Goal: Transaction & Acquisition: Purchase product/service

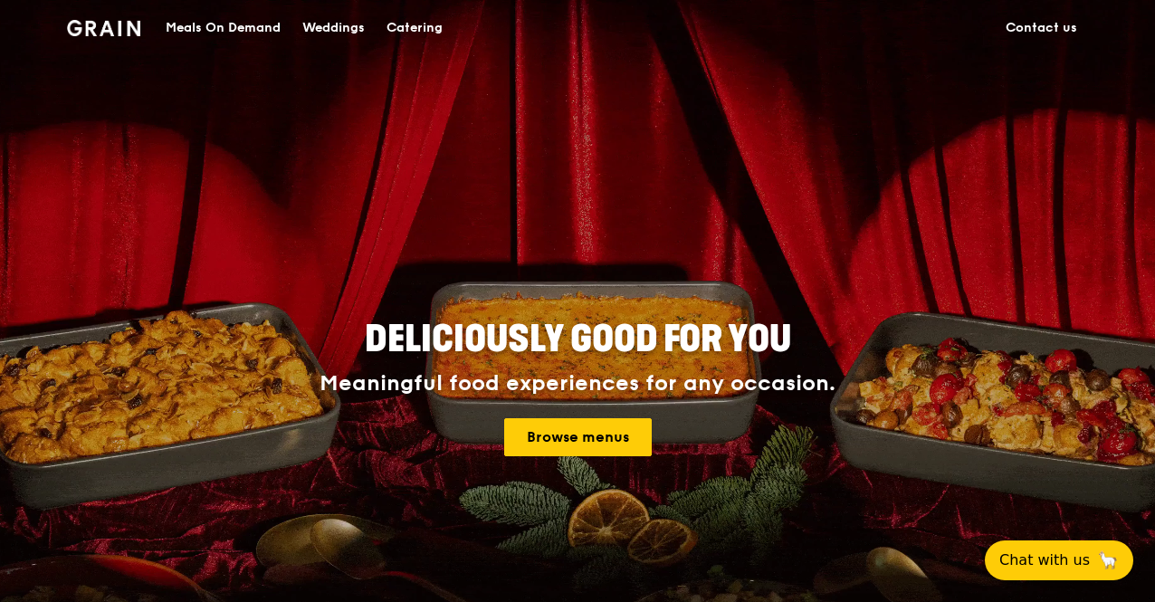
click at [610, 428] on link "Browse menus" at bounding box center [578, 437] width 148 height 38
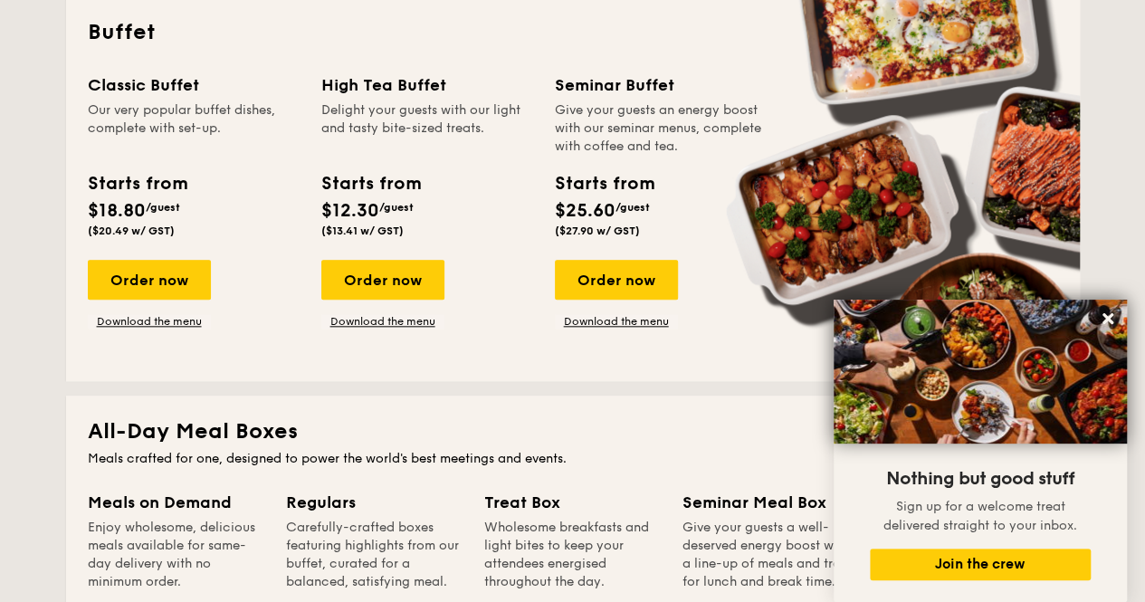
scroll to position [822, 0]
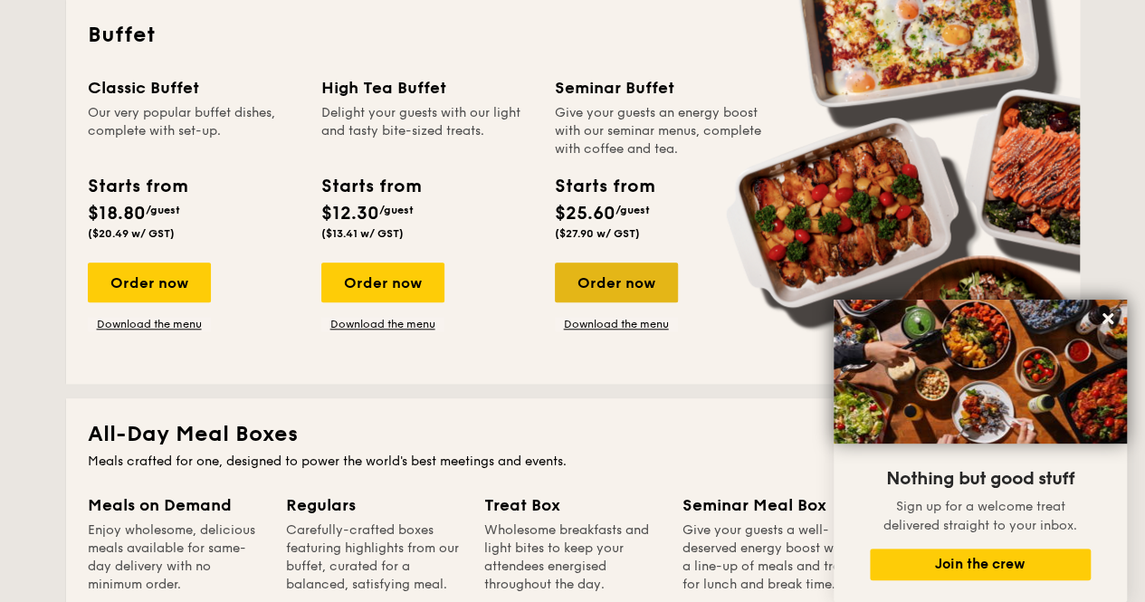
click at [615, 284] on div "Order now" at bounding box center [616, 282] width 123 height 40
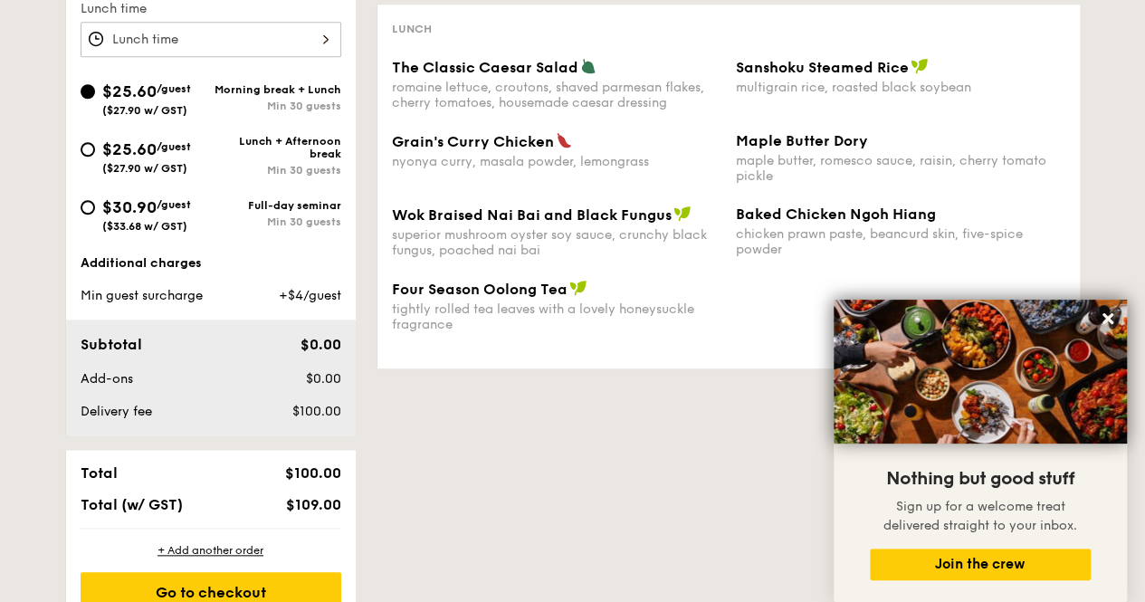
scroll to position [697, 0]
click at [641, 491] on div "1 - Select menu 2 - Select items 3 - Check out Order 1 [Classic] Seminar Menu A…" at bounding box center [573, 127] width 1042 height 996
click at [1108, 307] on button at bounding box center [1107, 318] width 29 height 29
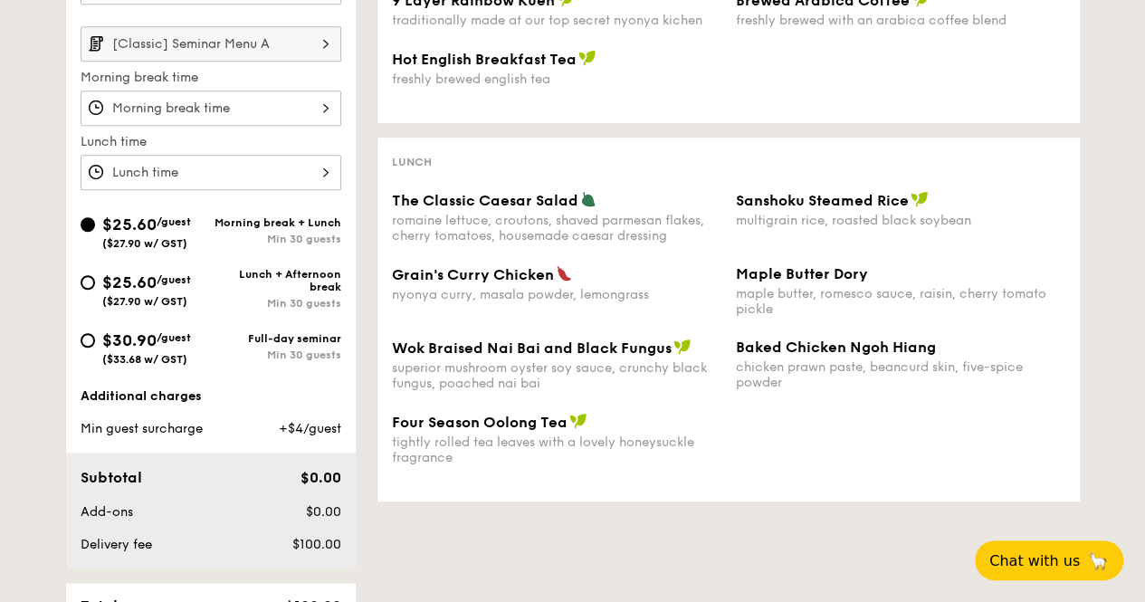
scroll to position [507, 0]
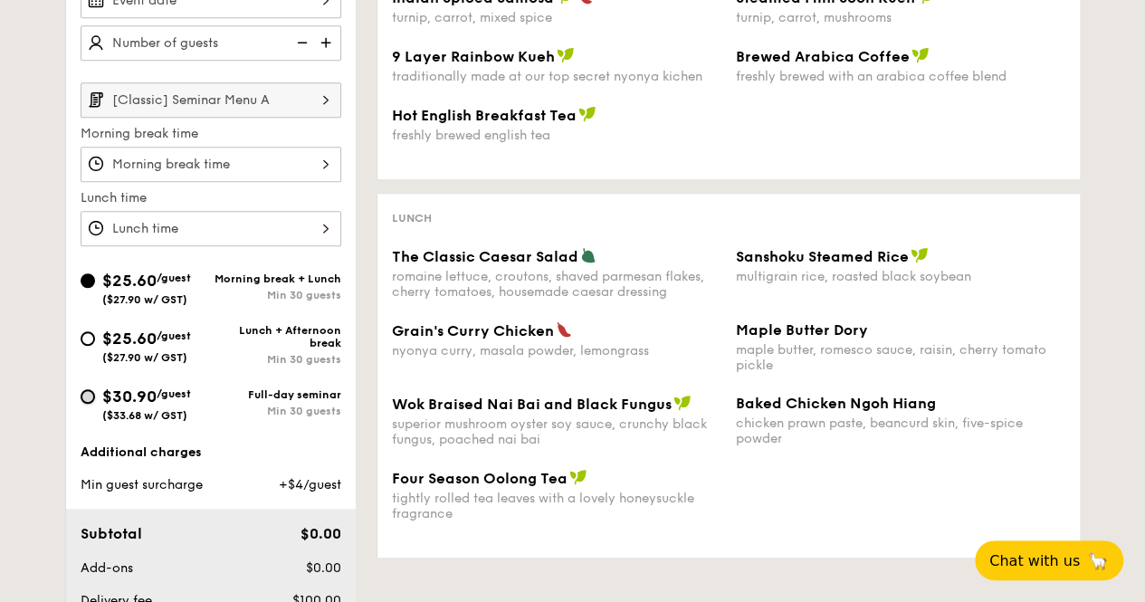
click at [81, 394] on input "$30.90 /guest ($33.68 w/ GST) Full-day seminar Min 30 guests" at bounding box center [88, 396] width 14 height 14
radio input "true"
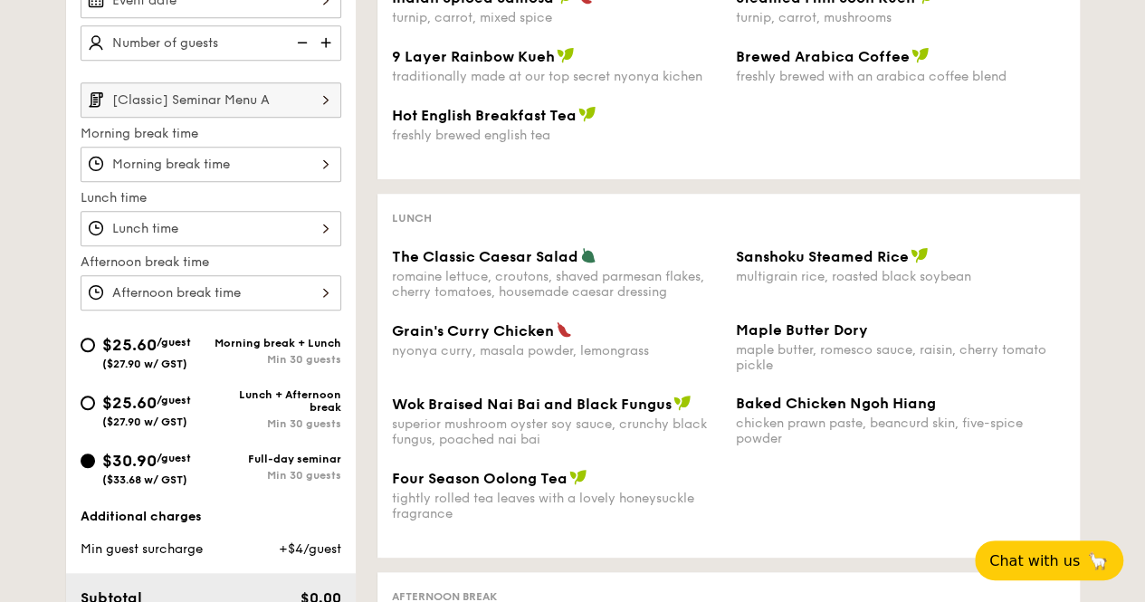
click at [105, 395] on span "$25.60" at bounding box center [129, 403] width 54 height 20
click at [95, 395] on input "$25.60 /guest ($27.90 w/ GST) Lunch + Afternoon break Min 30 guests" at bounding box center [88, 402] width 14 height 14
radio input "true"
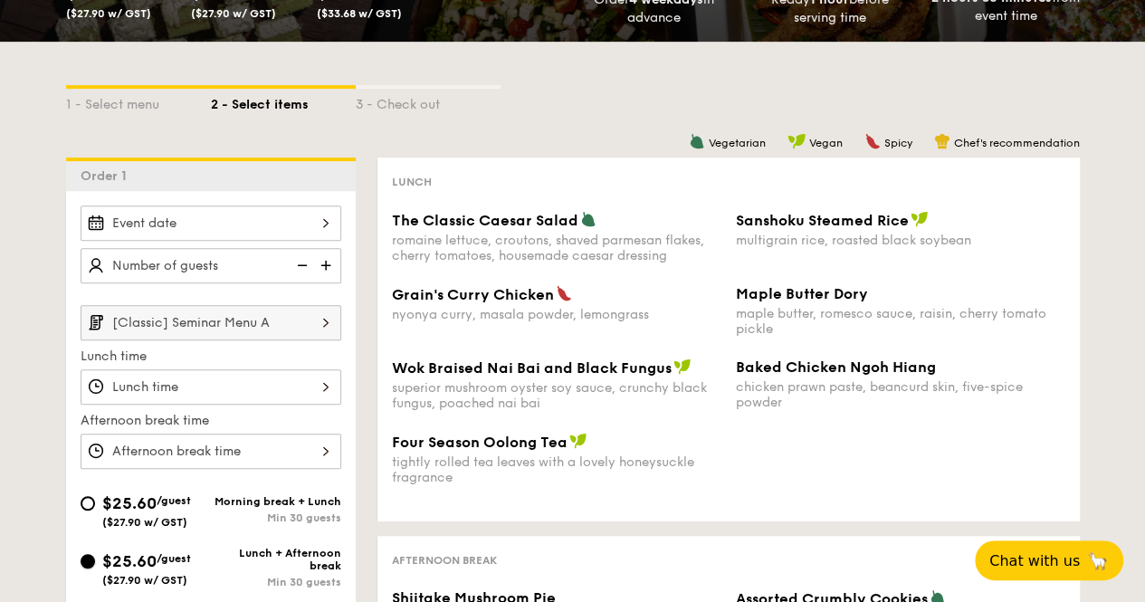
scroll to position [283, 0]
